Goal: Information Seeking & Learning: Learn about a topic

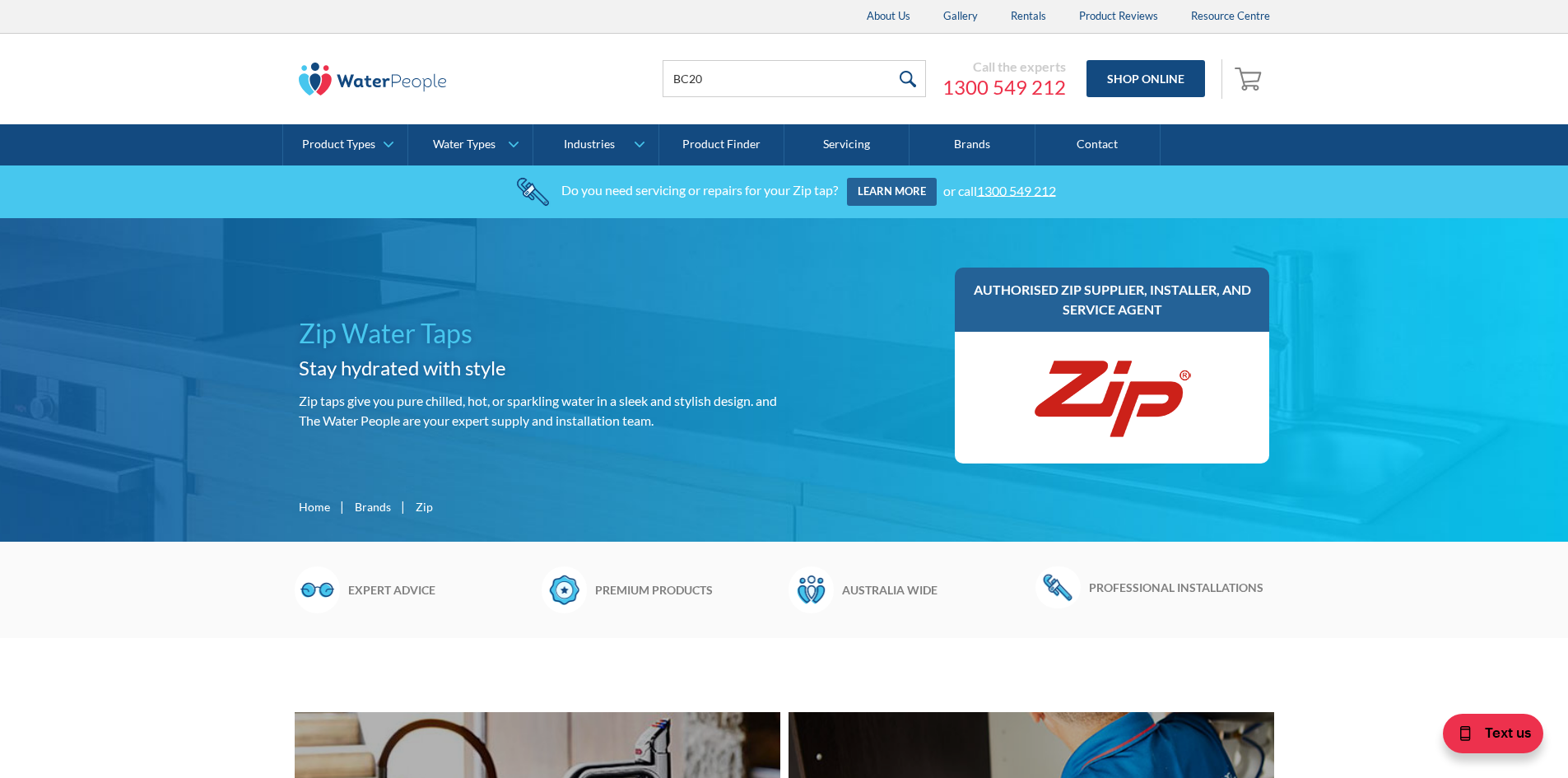
type input "BC20"
click at [890, 60] on input "submit" at bounding box center [907, 78] width 35 height 37
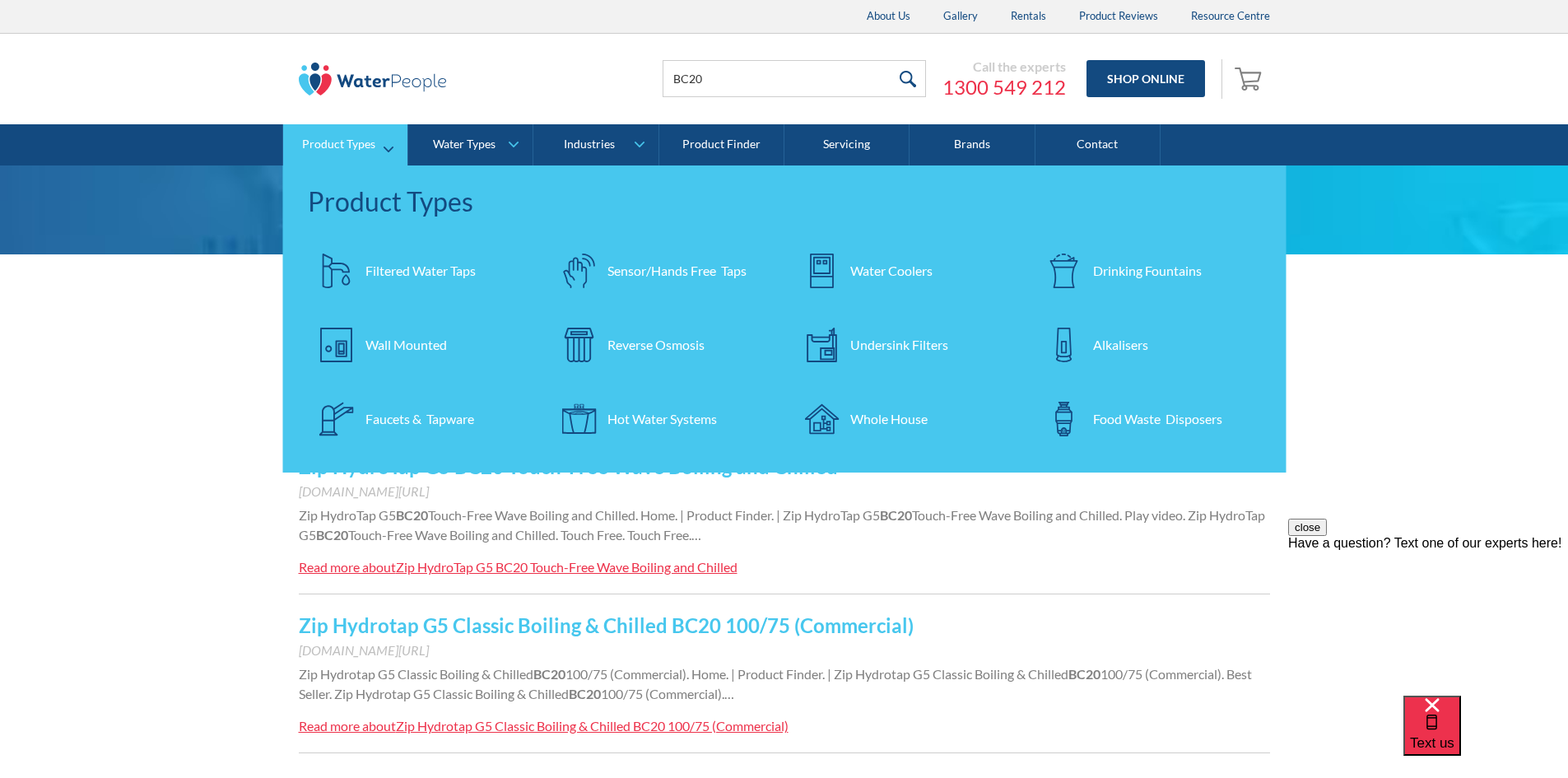
click at [420, 272] on div "Filtered Water Taps" at bounding box center [420, 271] width 110 height 20
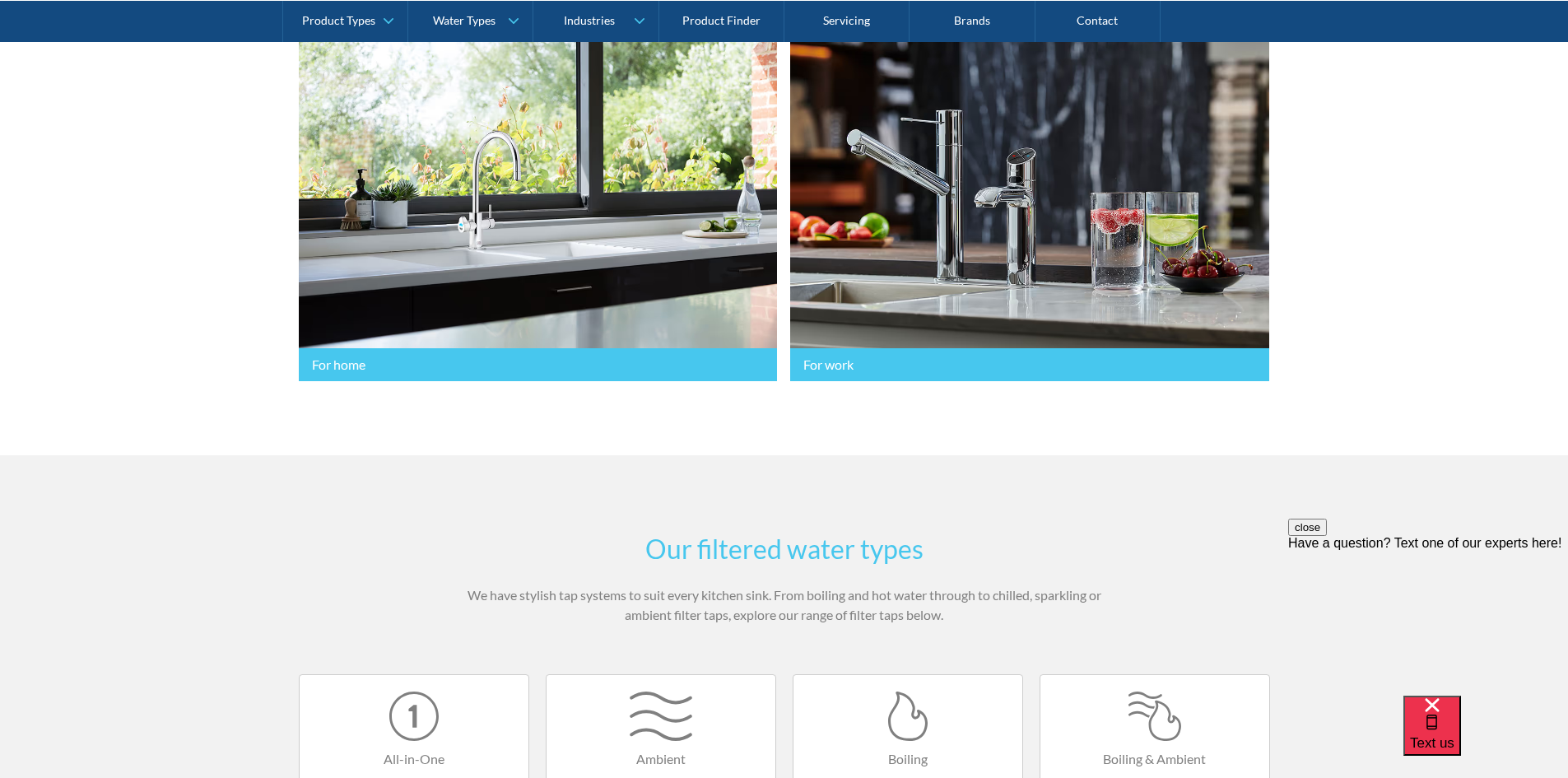
scroll to position [411, 0]
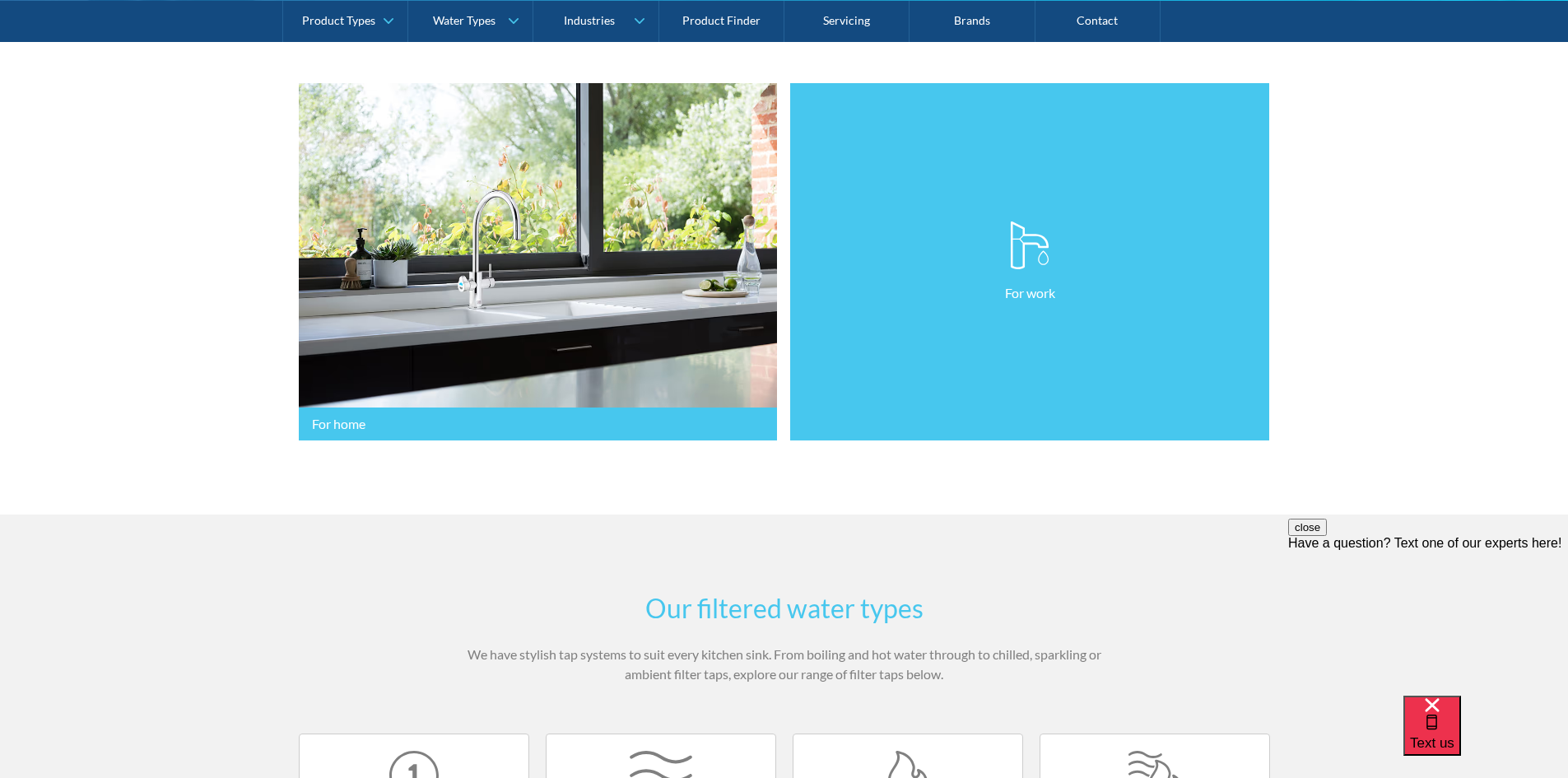
click at [1090, 223] on link "For work" at bounding box center [1029, 262] width 479 height 358
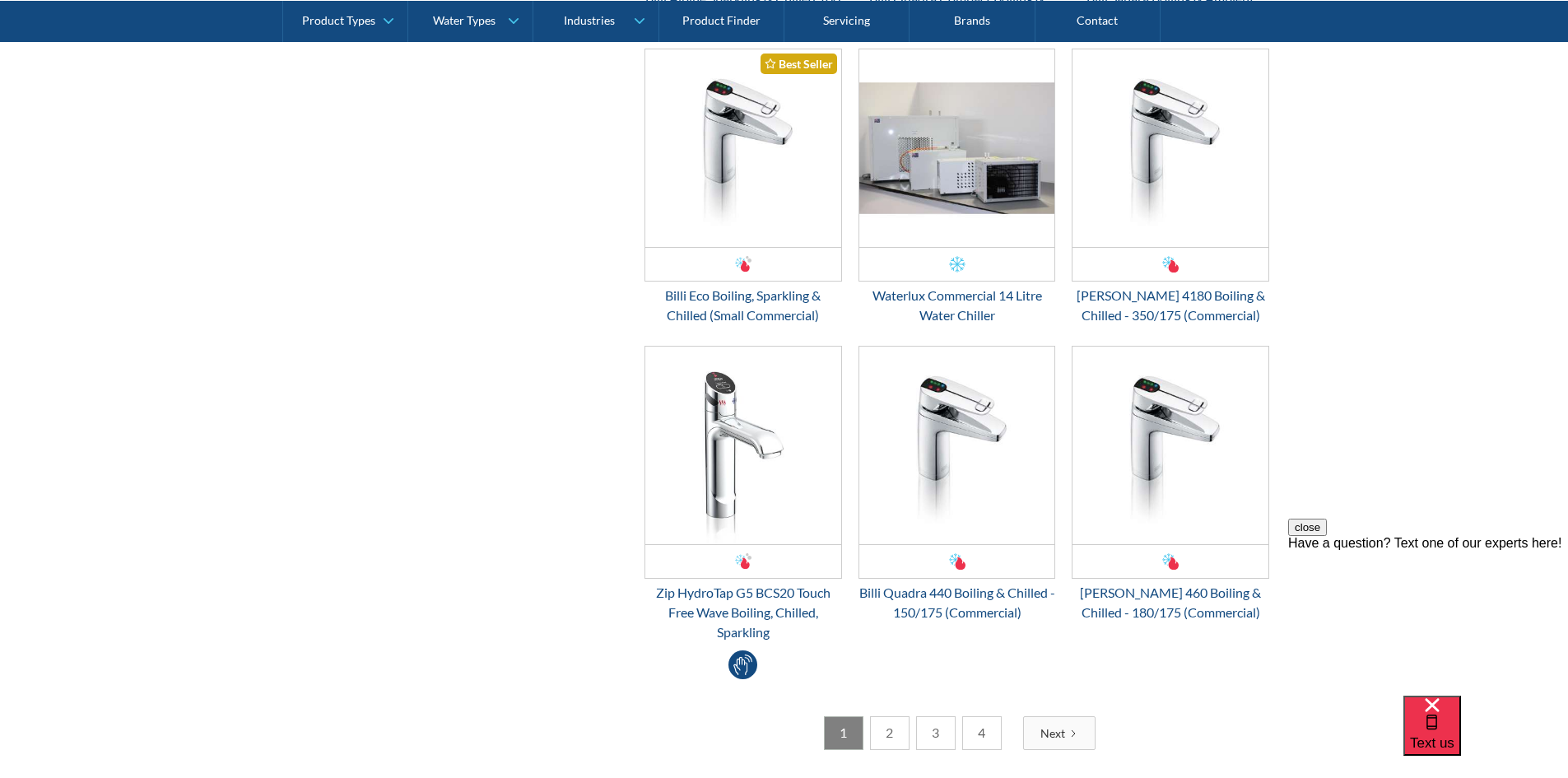
scroll to position [3045, 0]
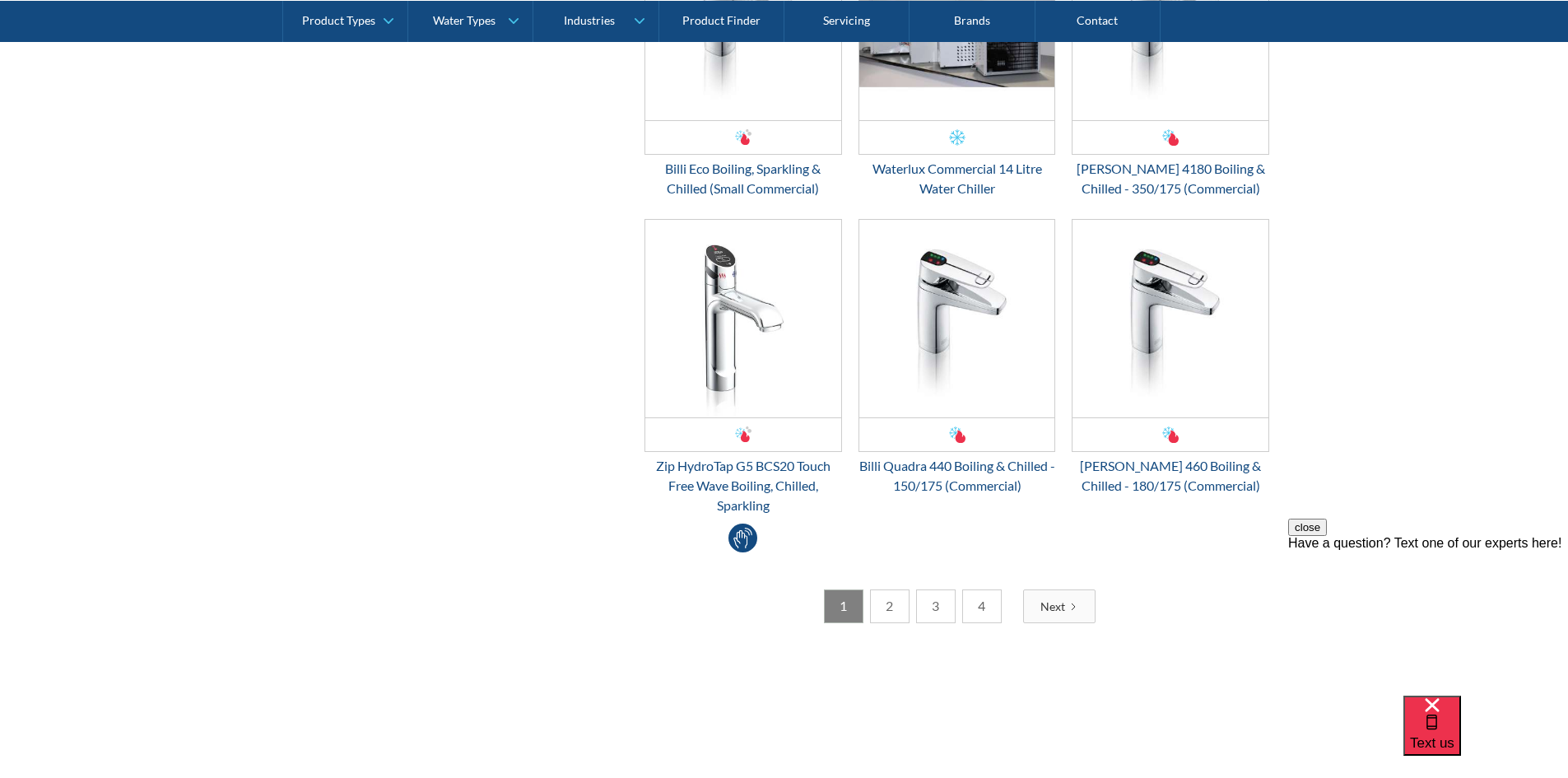
click at [883, 611] on link "2" at bounding box center [889, 607] width 39 height 34
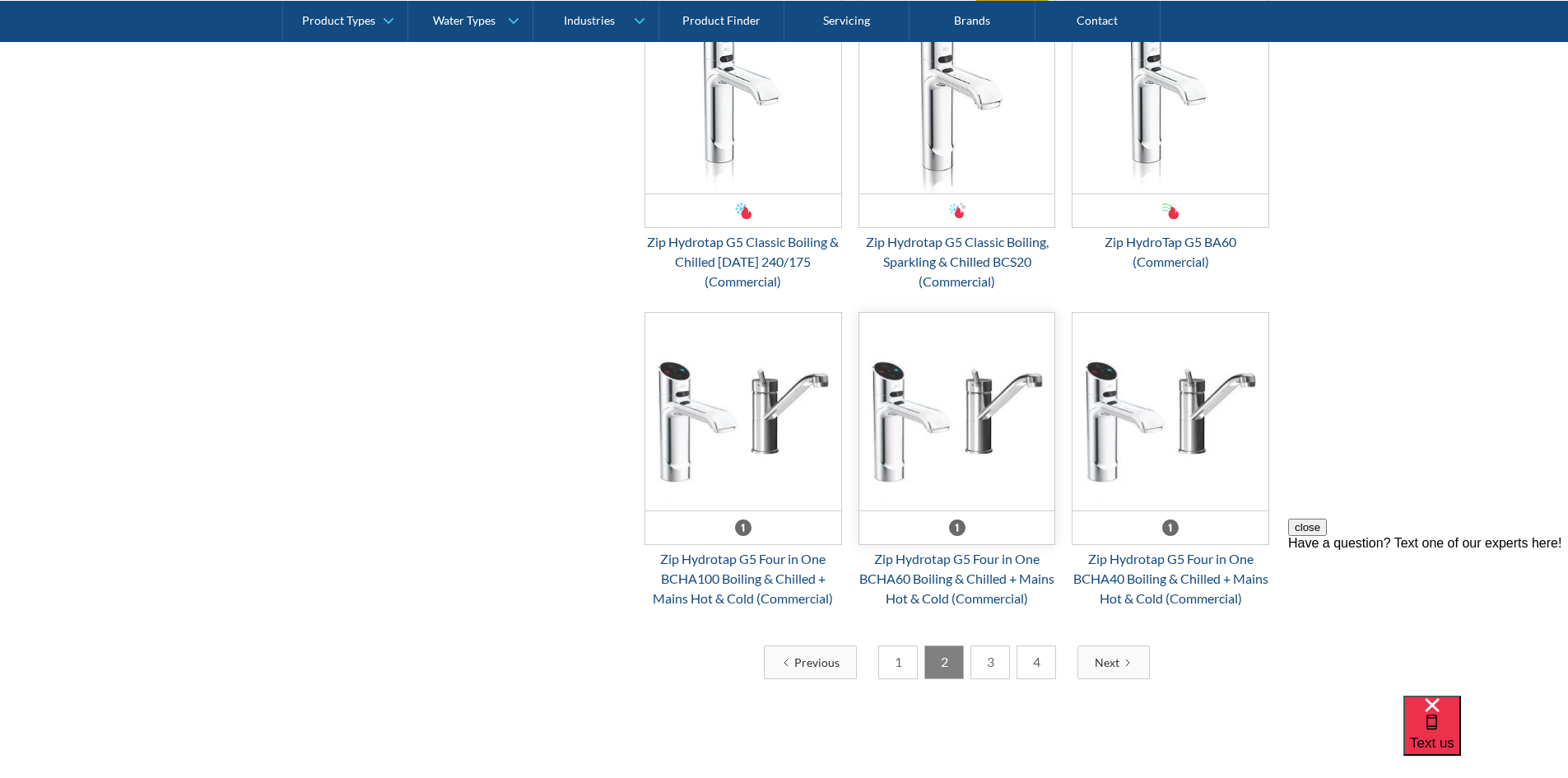
scroll to position [3126, 0]
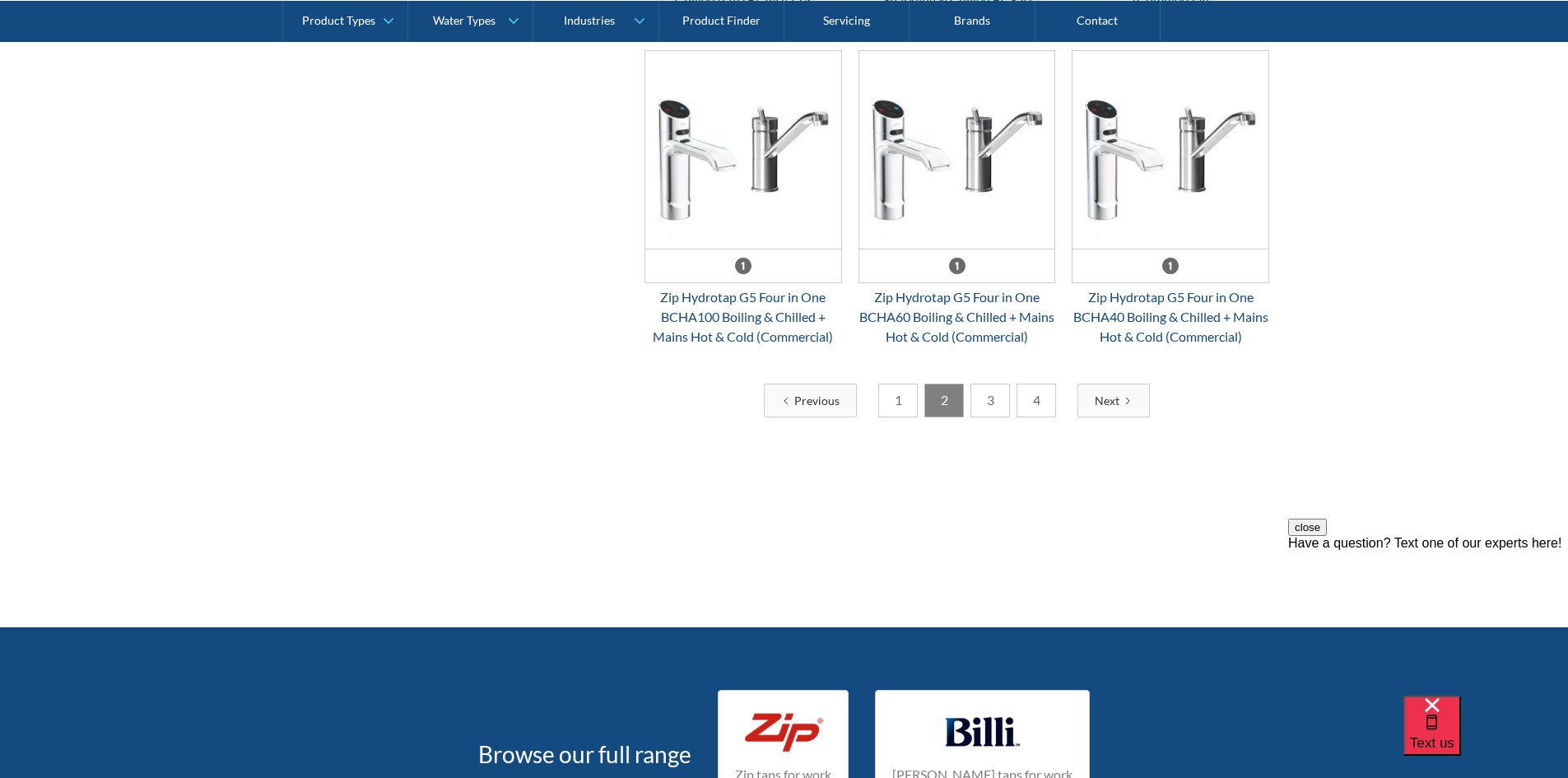
click at [995, 406] on link "3" at bounding box center [990, 400] width 39 height 34
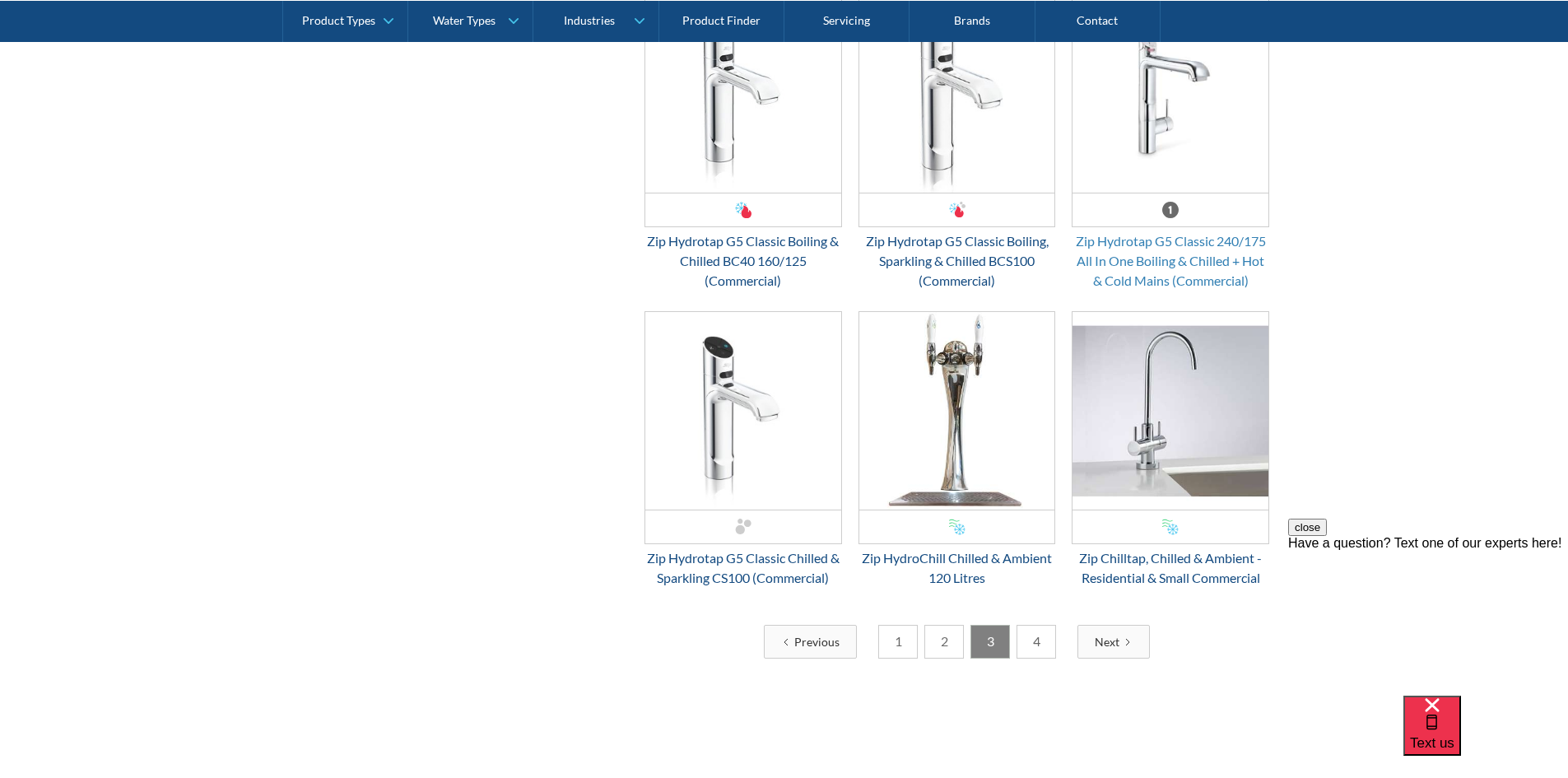
scroll to position [2798, 0]
